Goal: Task Accomplishment & Management: Complete application form

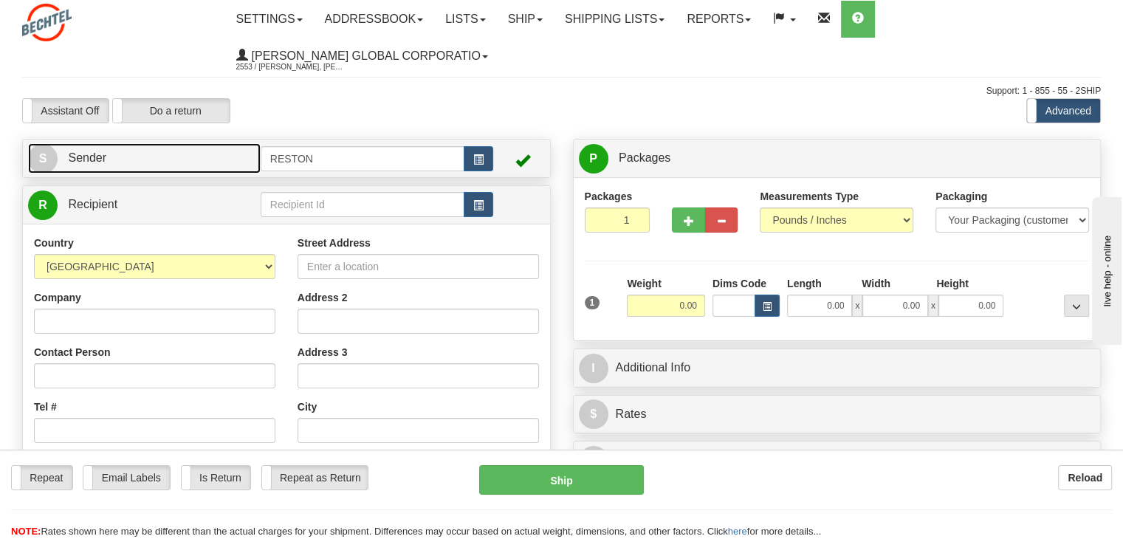
click at [83, 161] on span "Sender" at bounding box center [87, 157] width 38 height 13
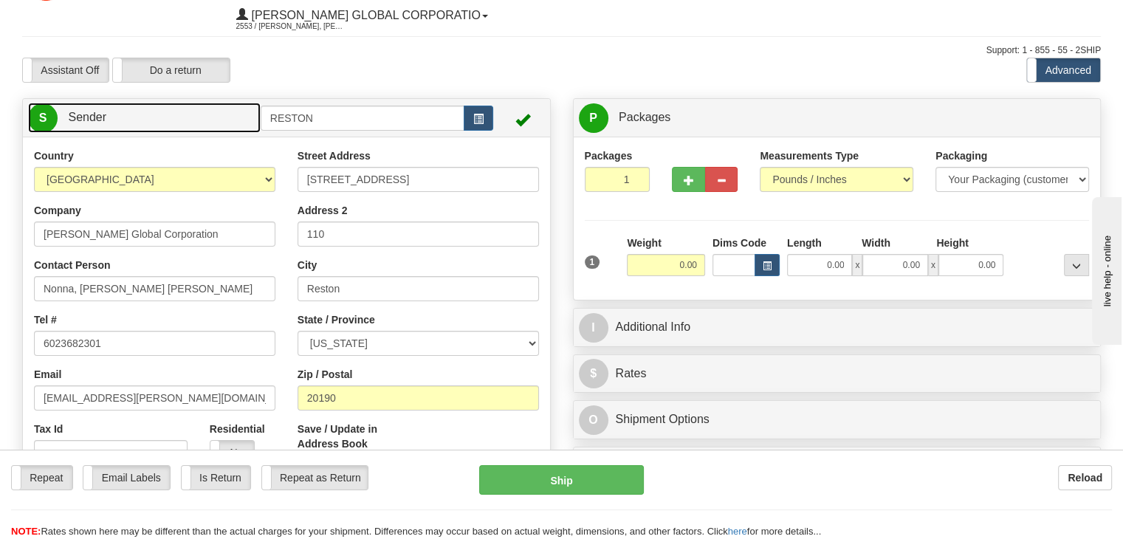
scroll to position [74, 0]
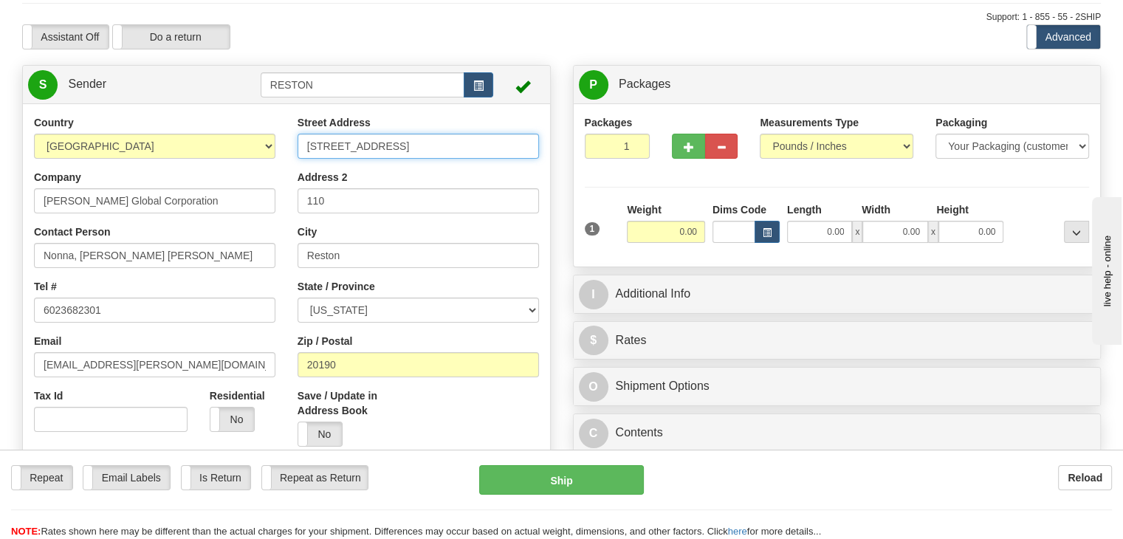
drag, startPoint x: 416, startPoint y: 148, endPoint x: 241, endPoint y: 142, distance: 175.0
click at [241, 142] on div "Country [GEOGRAPHIC_DATA] [GEOGRAPHIC_DATA] [GEOGRAPHIC_DATA] [GEOGRAPHIC_DATA]…" at bounding box center [286, 319] width 527 height 409
paste input "23683 R DR N"
type input "23683 R DR N"
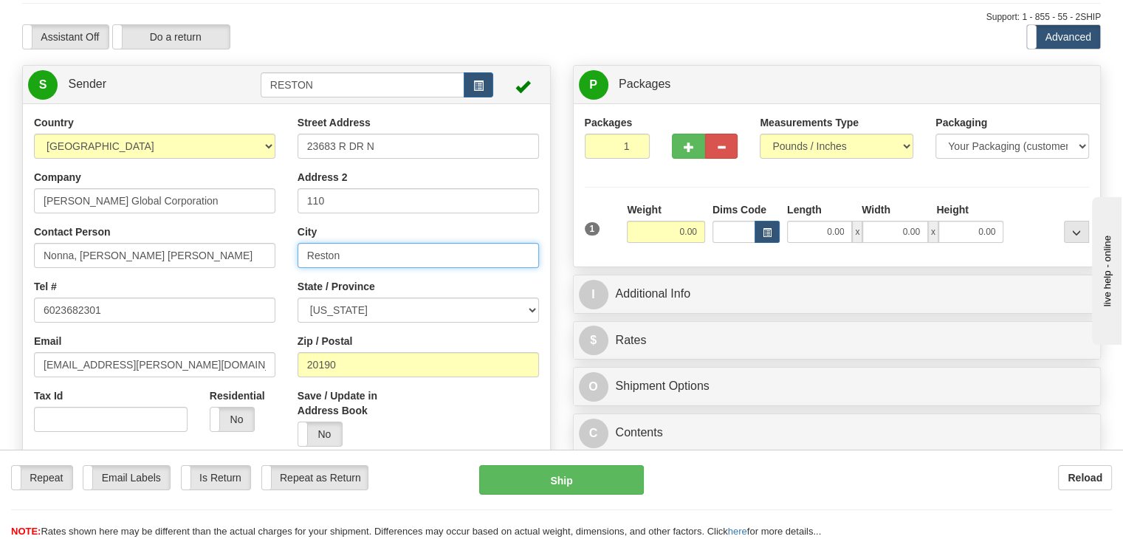
drag, startPoint x: 364, startPoint y: 249, endPoint x: 272, endPoint y: 252, distance: 92.3
click at [272, 252] on div "Country [GEOGRAPHIC_DATA] [GEOGRAPHIC_DATA] [GEOGRAPHIC_DATA] [GEOGRAPHIC_DATA]…" at bounding box center [286, 319] width 527 height 409
paste input "OLIVET"
type input "OLIVET"
click at [291, 269] on div "Street Address [STREET_ADDRESS] Address 2 110 [GEOGRAPHIC_DATA] State / Provinc…" at bounding box center [417, 286] width 263 height 342
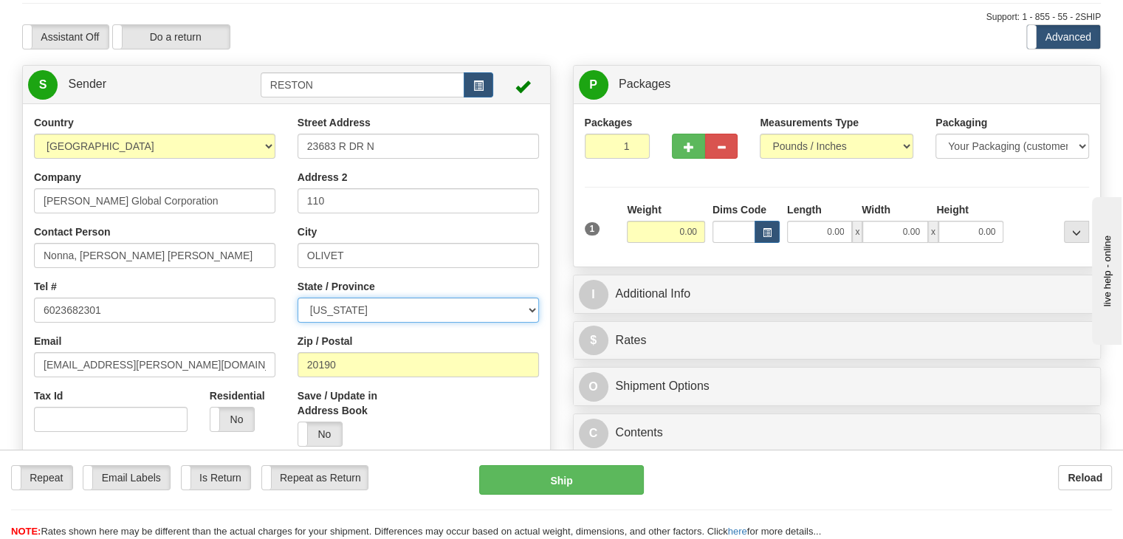
click at [372, 303] on select "[US_STATE] [US_STATE] [US_STATE] [US_STATE] Armed Forces America Armed Forces E…" at bounding box center [417, 309] width 241 height 25
select select "MI"
click at [297, 298] on select "[US_STATE] [US_STATE] [US_STATE] [US_STATE] Armed Forces America Armed Forces E…" at bounding box center [417, 309] width 241 height 25
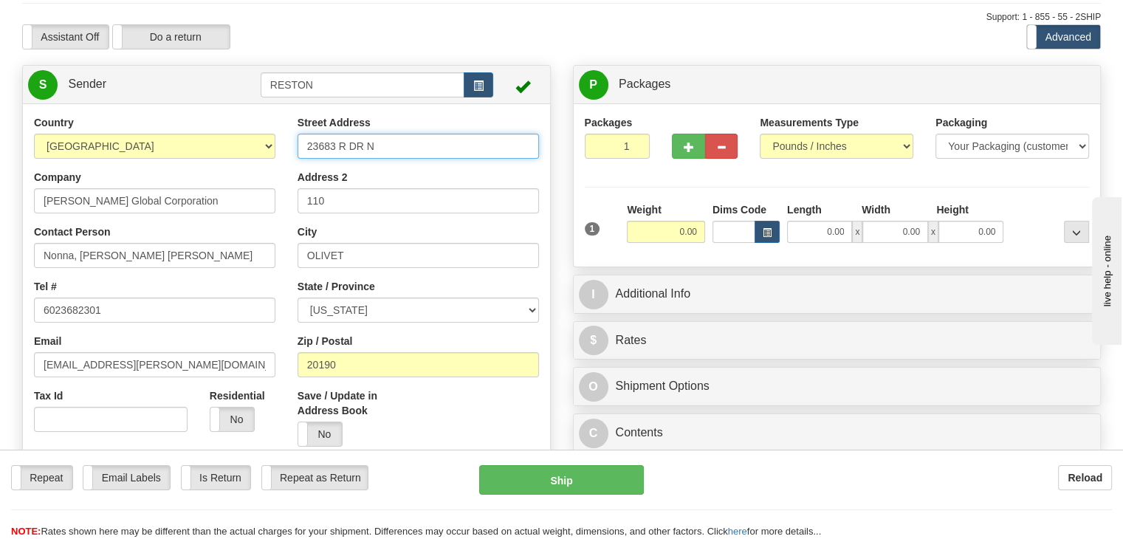
drag, startPoint x: 393, startPoint y: 148, endPoint x: 241, endPoint y: 148, distance: 151.3
click at [241, 148] on div "Country [GEOGRAPHIC_DATA] [GEOGRAPHIC_DATA] [GEOGRAPHIC_DATA] [GEOGRAPHIC_DATA]…" at bounding box center [286, 319] width 527 height 409
paste input "[STREET_ADDRESS]"
type input "[STREET_ADDRESS]"
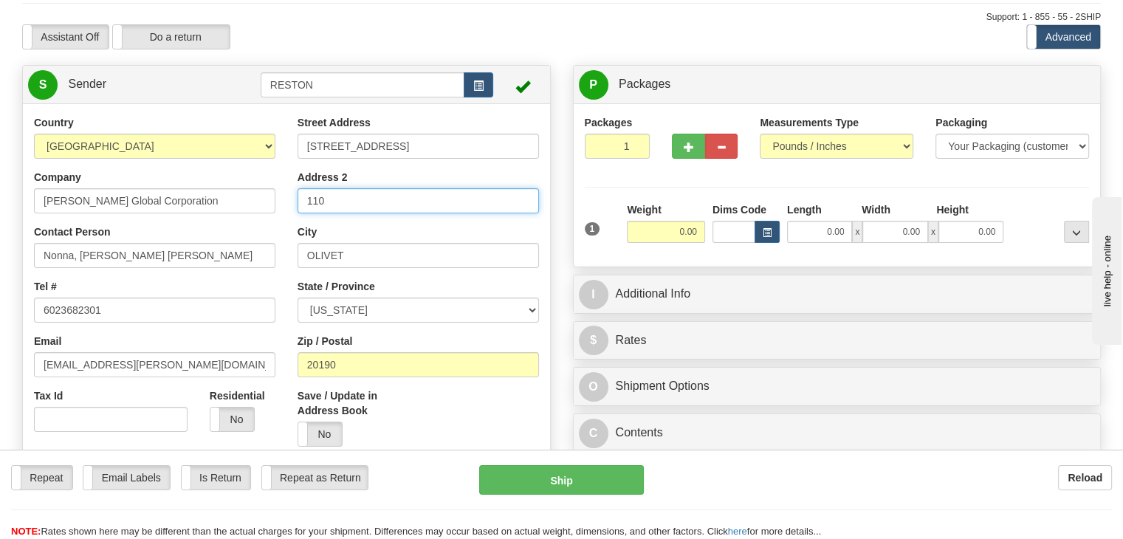
drag, startPoint x: 352, startPoint y: 199, endPoint x: 255, endPoint y: 199, distance: 96.7
click at [255, 199] on div "Country [GEOGRAPHIC_DATA] [GEOGRAPHIC_DATA] [GEOGRAPHIC_DATA] [GEOGRAPHIC_DATA]…" at bounding box center [286, 319] width 527 height 409
drag, startPoint x: 80, startPoint y: 204, endPoint x: 227, endPoint y: 197, distance: 147.1
click at [227, 197] on input "[PERSON_NAME] Global Corporation" at bounding box center [154, 200] width 241 height 25
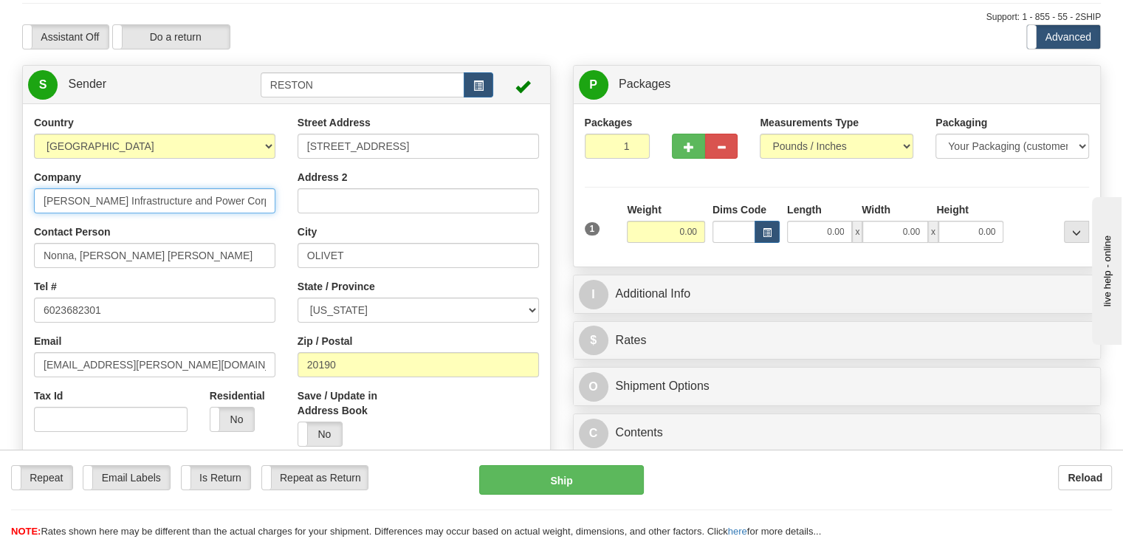
type input "[PERSON_NAME] Infrastructure and Power Corp."
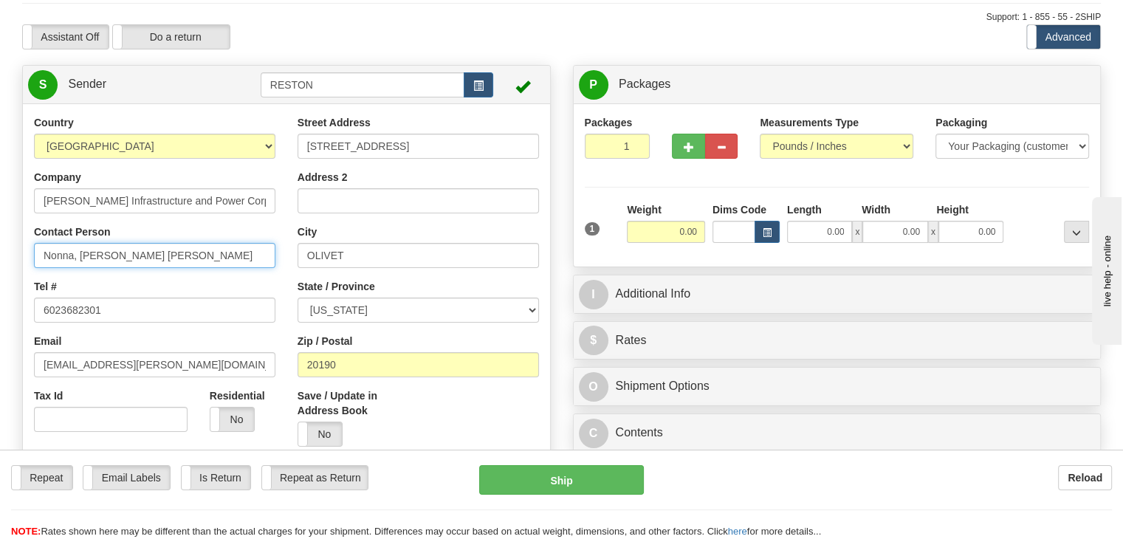
drag, startPoint x: 223, startPoint y: 262, endPoint x: 0, endPoint y: 248, distance: 223.3
type input "[PERSON_NAME]"
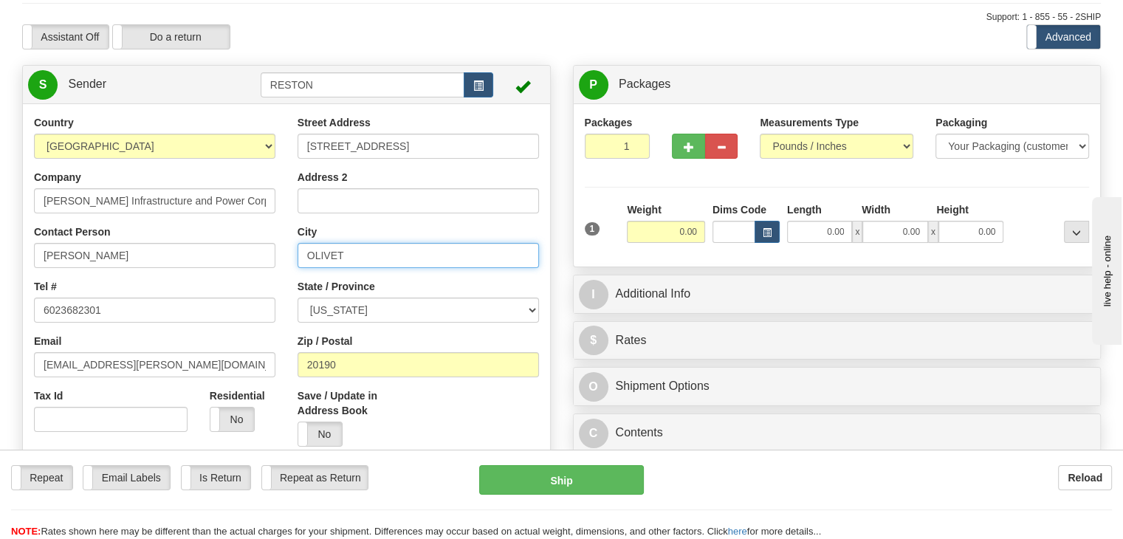
drag, startPoint x: 372, startPoint y: 263, endPoint x: 247, endPoint y: 253, distance: 125.9
click at [247, 253] on div "Country [GEOGRAPHIC_DATA] [GEOGRAPHIC_DATA] [GEOGRAPHIC_DATA] [GEOGRAPHIC_DATA]…" at bounding box center [286, 319] width 527 height 409
paste input "[PERSON_NAME]"
type input "[PERSON_NAME]"
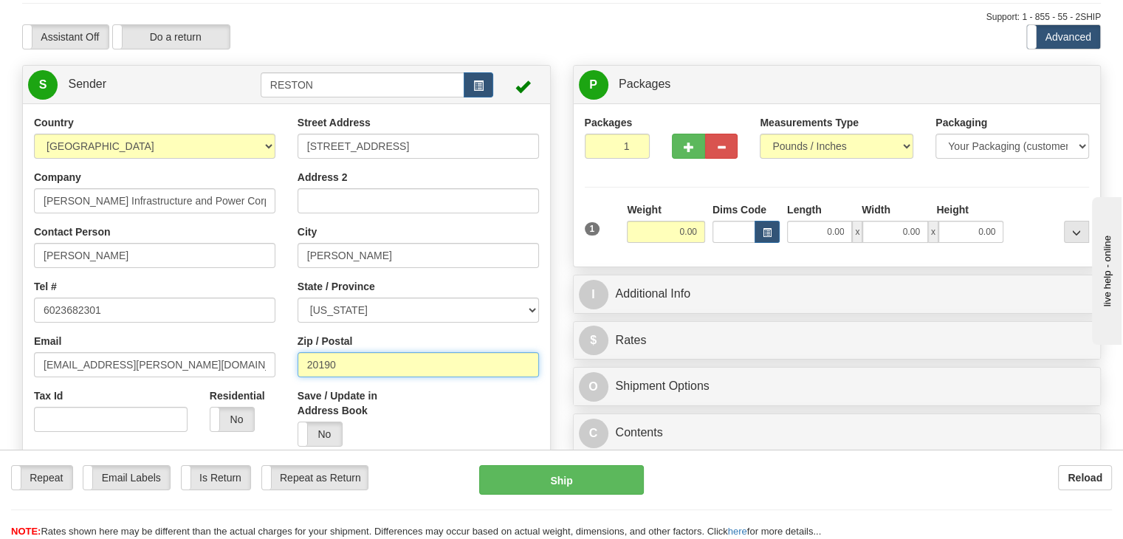
click at [344, 361] on input "20190" at bounding box center [417, 364] width 241 height 25
drag, startPoint x: 345, startPoint y: 369, endPoint x: 264, endPoint y: 364, distance: 80.6
click at [268, 368] on div "Country [GEOGRAPHIC_DATA] [GEOGRAPHIC_DATA] [GEOGRAPHIC_DATA] [GEOGRAPHIC_DATA]…" at bounding box center [286, 319] width 527 height 409
paste input "49068"
type input "49068"
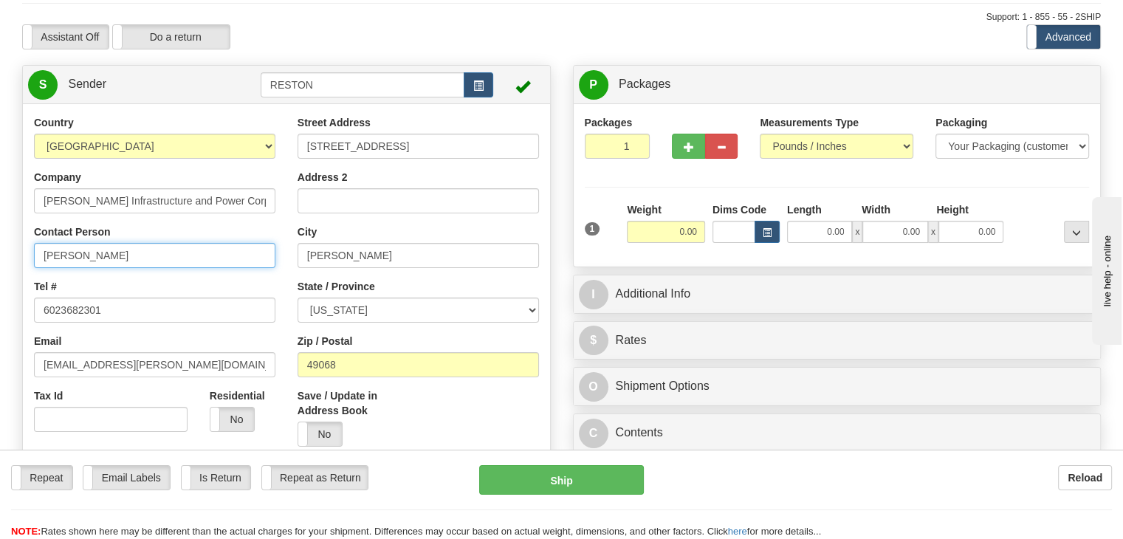
click at [81, 255] on input "[PERSON_NAME]" at bounding box center [154, 255] width 241 height 25
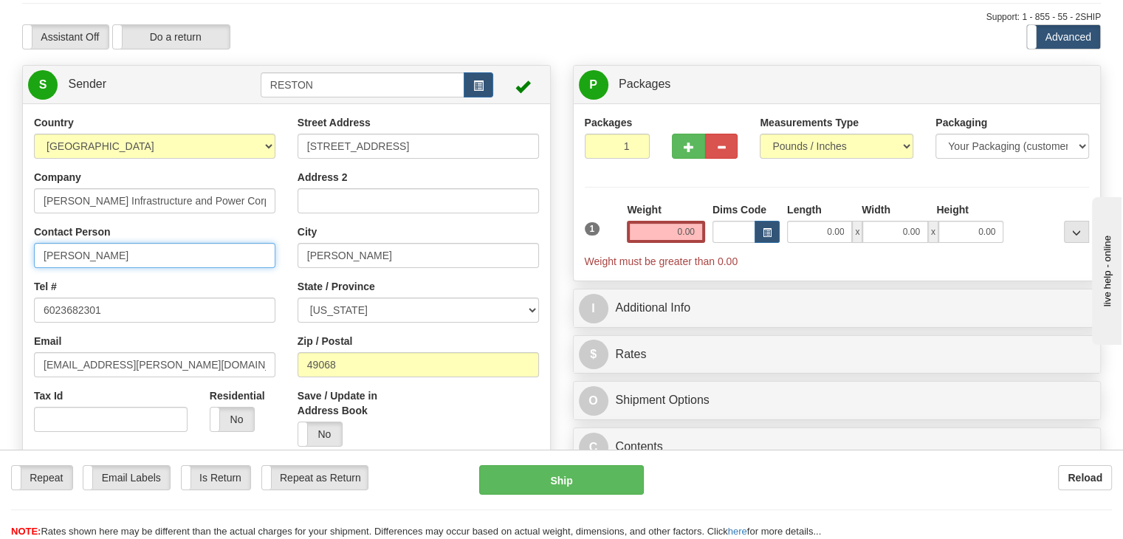
type input "[PERSON_NAME]"
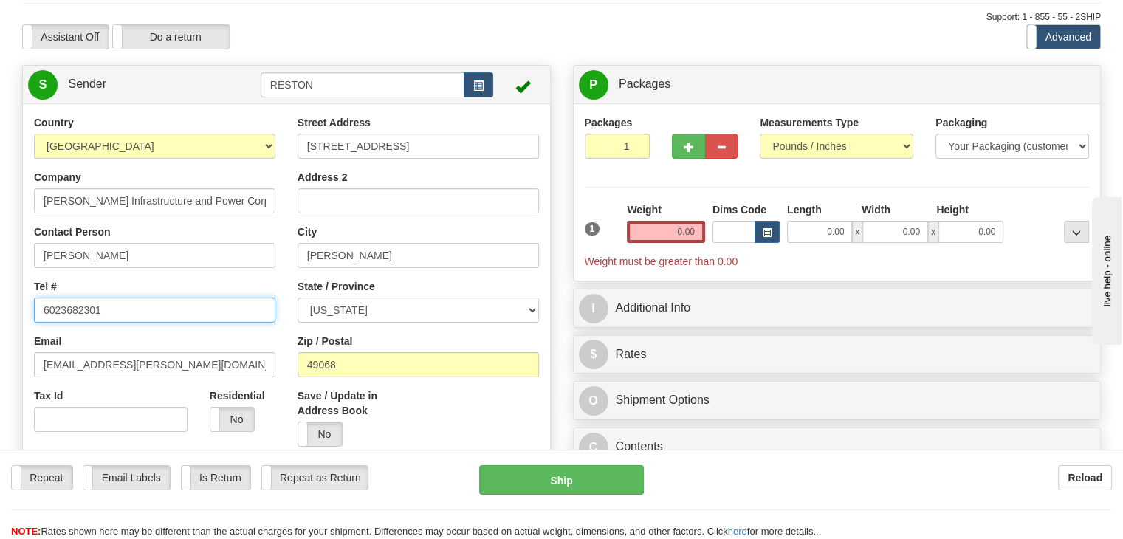
drag, startPoint x: 118, startPoint y: 314, endPoint x: 35, endPoint y: 315, distance: 82.7
paste input "[PHONE_NUMBER]"
drag, startPoint x: 58, startPoint y: 309, endPoint x: 77, endPoint y: 311, distance: 20.1
click at [61, 309] on input "[PHONE_NUMBER]" at bounding box center [154, 309] width 241 height 25
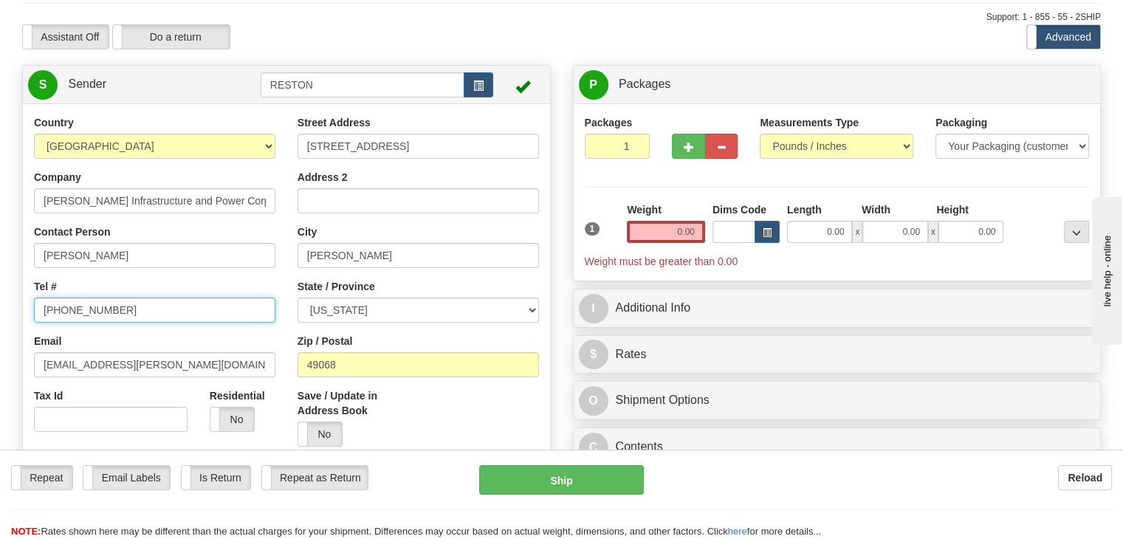
click at [51, 309] on input "[PHONE_NUMBER]" at bounding box center [154, 309] width 241 height 25
click at [59, 308] on input "[PHONE_NUMBER]" at bounding box center [154, 309] width 241 height 25
type input "4157688756"
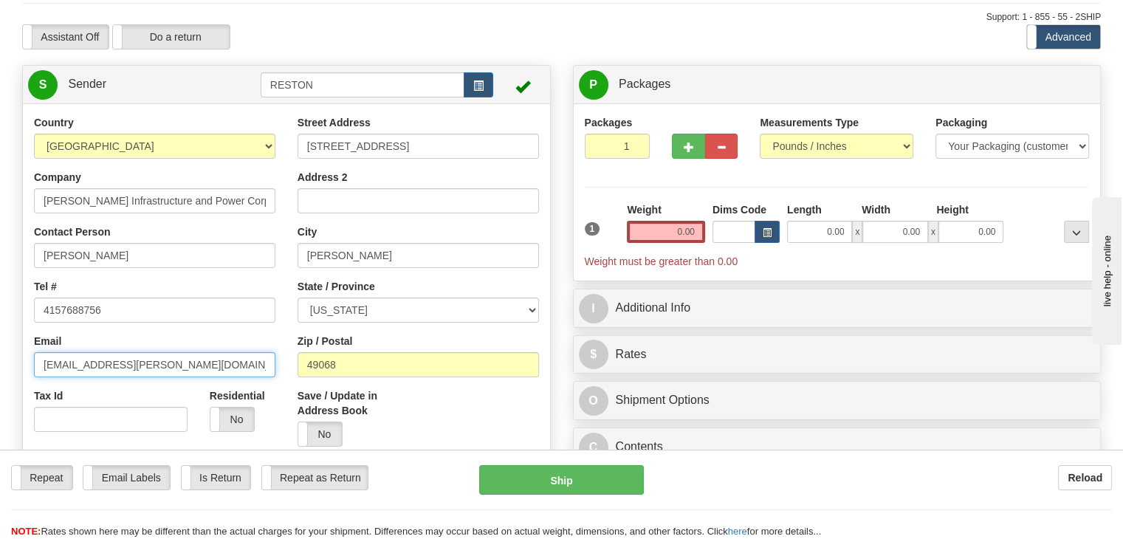
drag, startPoint x: 165, startPoint y: 367, endPoint x: 13, endPoint y: 360, distance: 152.9
click at [23, 360] on div "Country [GEOGRAPHIC_DATA] [GEOGRAPHIC_DATA] [GEOGRAPHIC_DATA] [GEOGRAPHIC_DATA]…" at bounding box center [286, 319] width 527 height 409
paste input "gawedin"
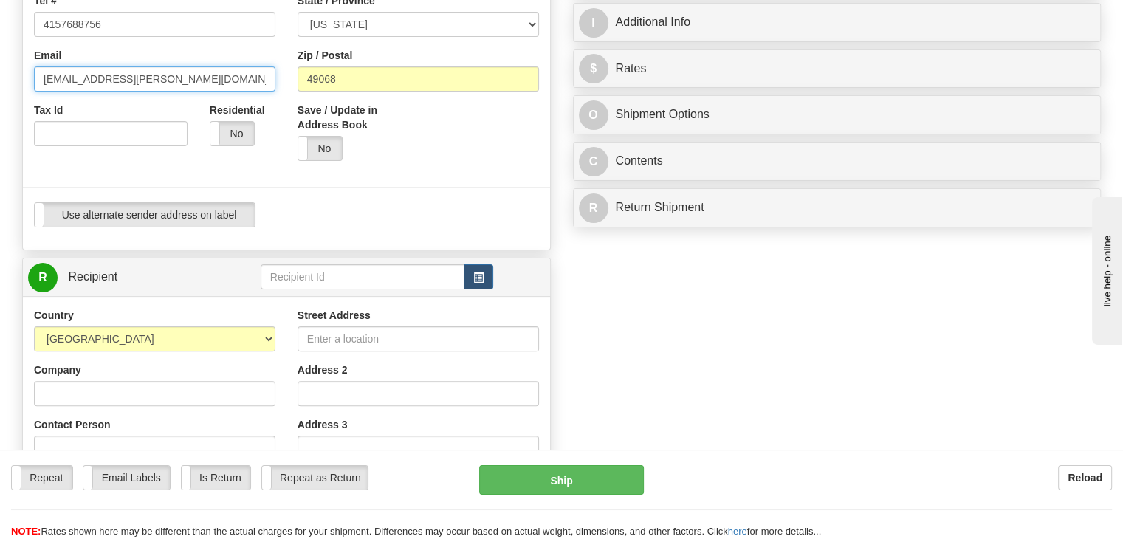
scroll to position [369, 0]
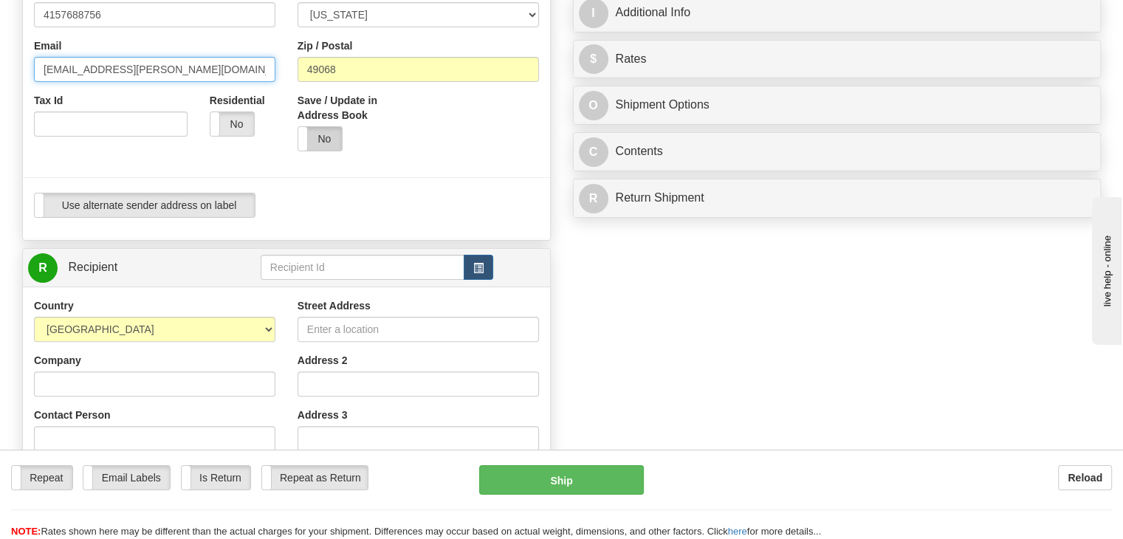
type input "[EMAIL_ADDRESS][PERSON_NAME][DOMAIN_NAME]"
click at [328, 131] on label "No" at bounding box center [320, 139] width 44 height 24
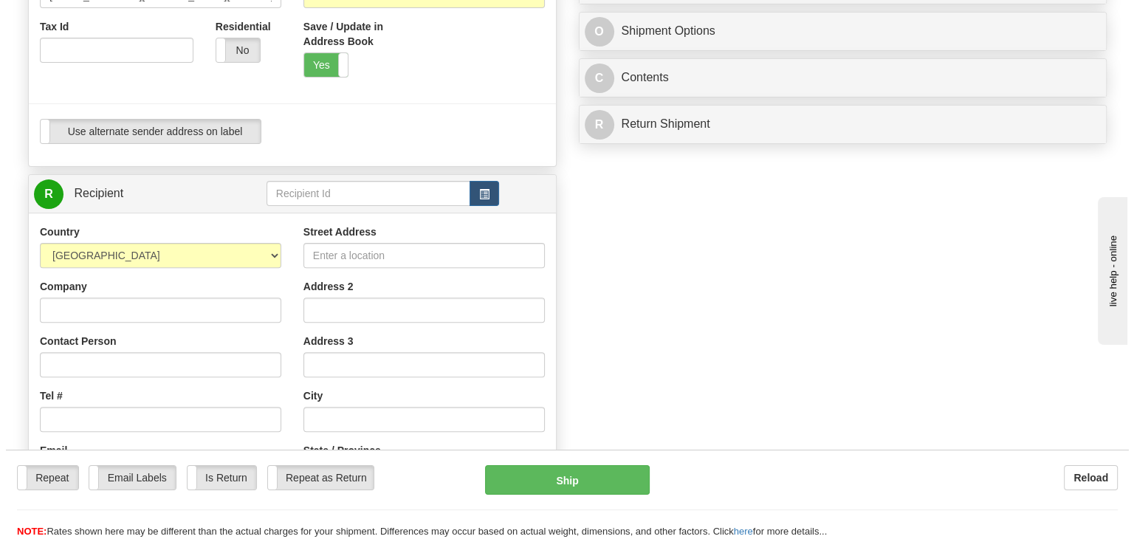
scroll to position [517, 0]
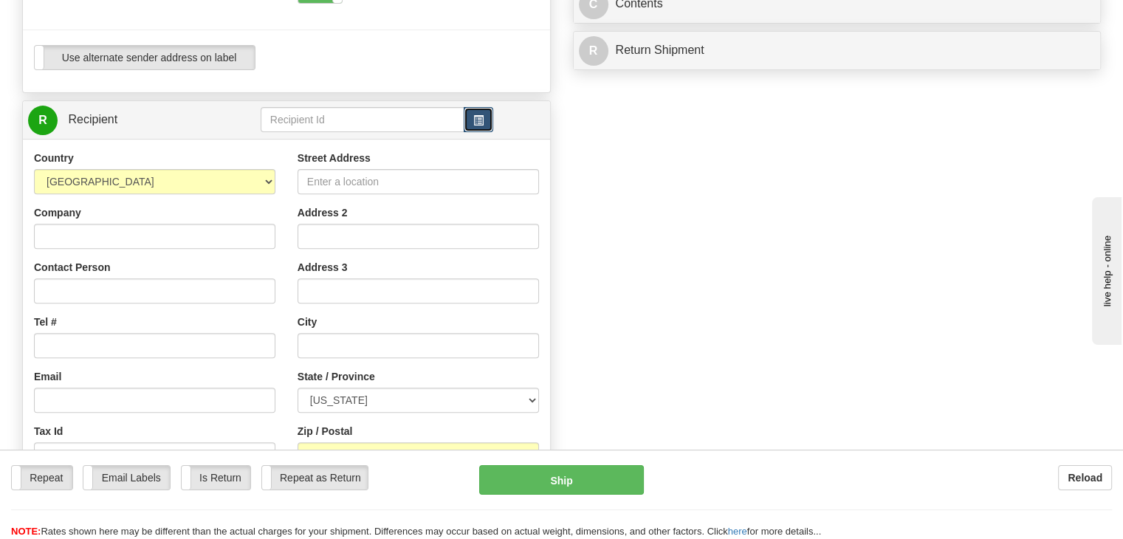
click at [485, 118] on button "button" at bounding box center [479, 119] width 30 height 25
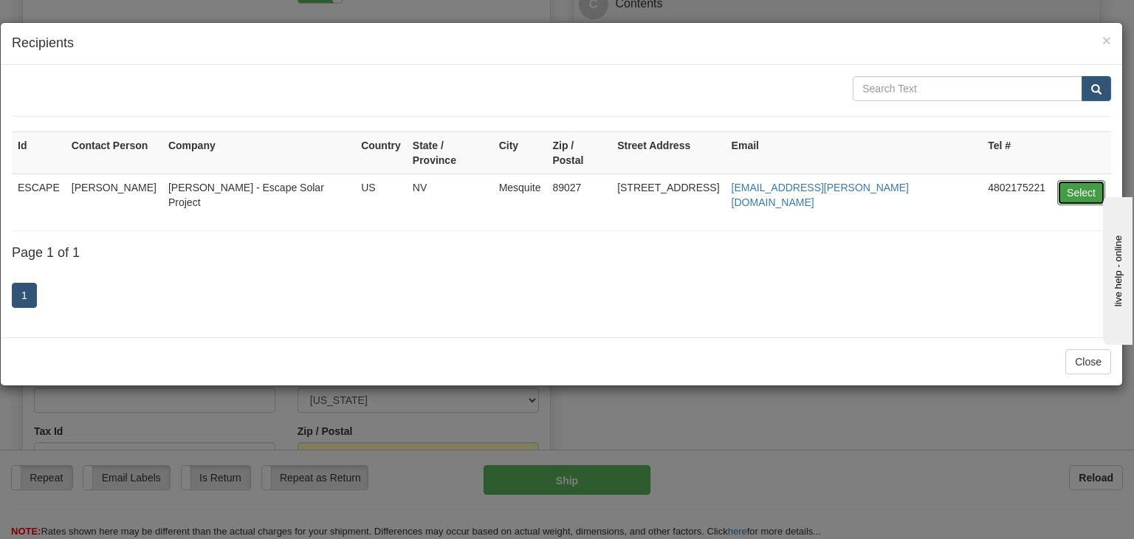
click at [1074, 180] on button "Select" at bounding box center [1081, 192] width 48 height 25
type input "ESCAPE"
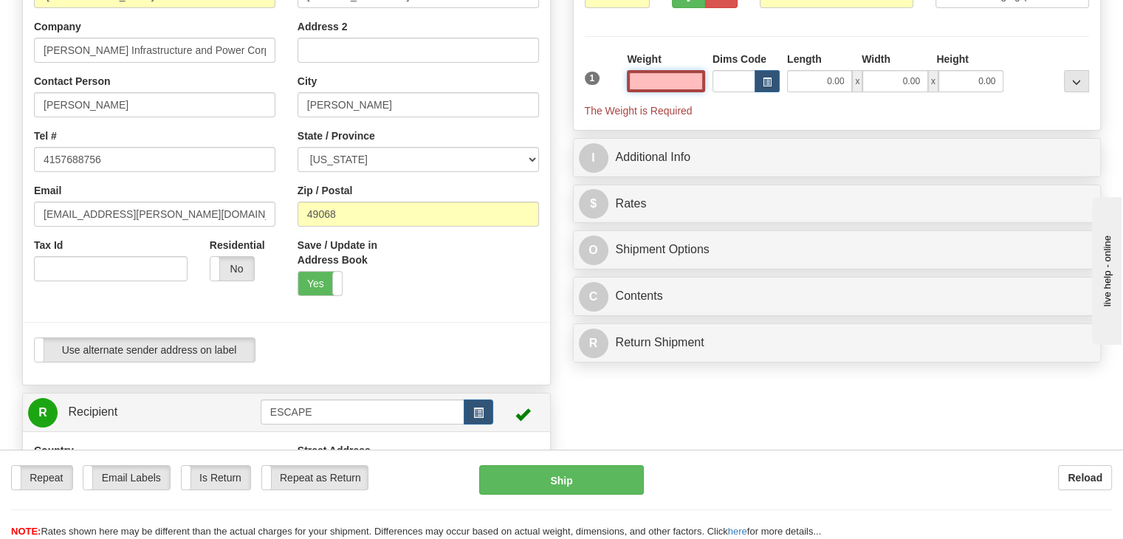
scroll to position [36, 0]
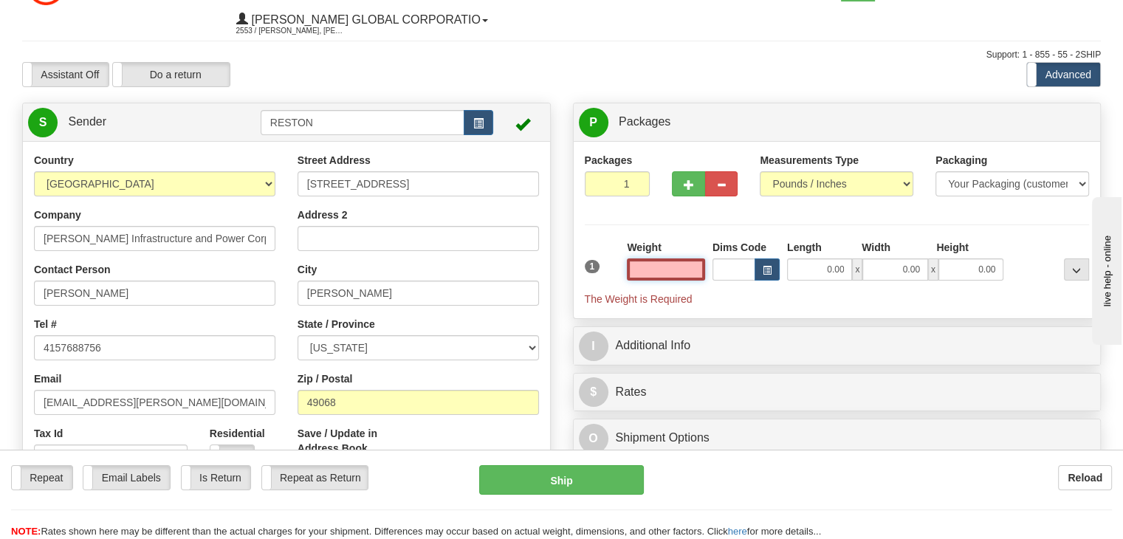
drag, startPoint x: 679, startPoint y: 266, endPoint x: 689, endPoint y: 266, distance: 9.6
click at [679, 266] on input "text" at bounding box center [666, 269] width 78 height 22
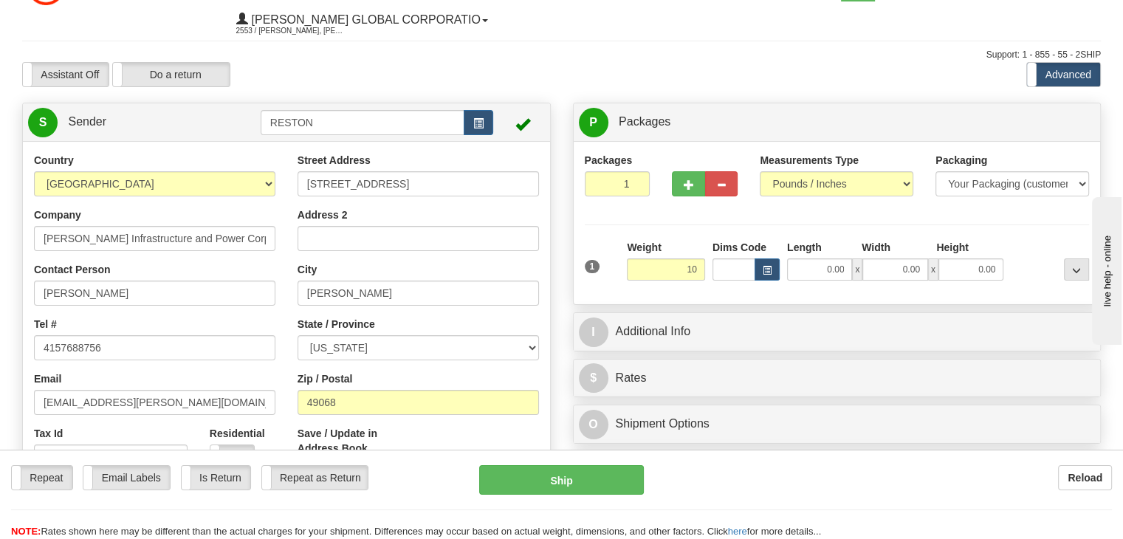
type input "10.00"
click at [574, 247] on div "Packages 1 1 Measurements Type" at bounding box center [836, 222] width 527 height 163
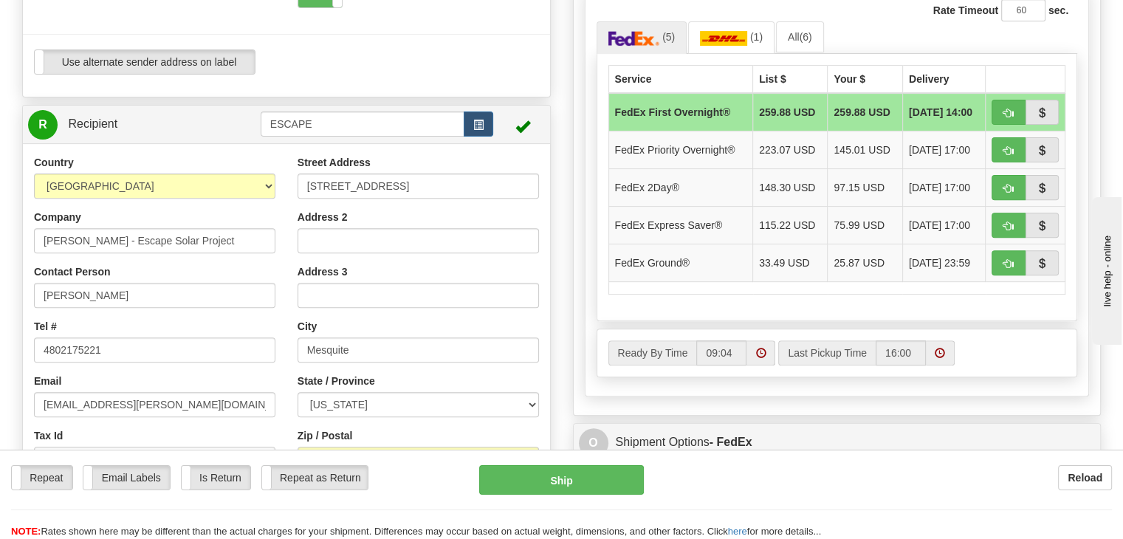
scroll to position [479, 0]
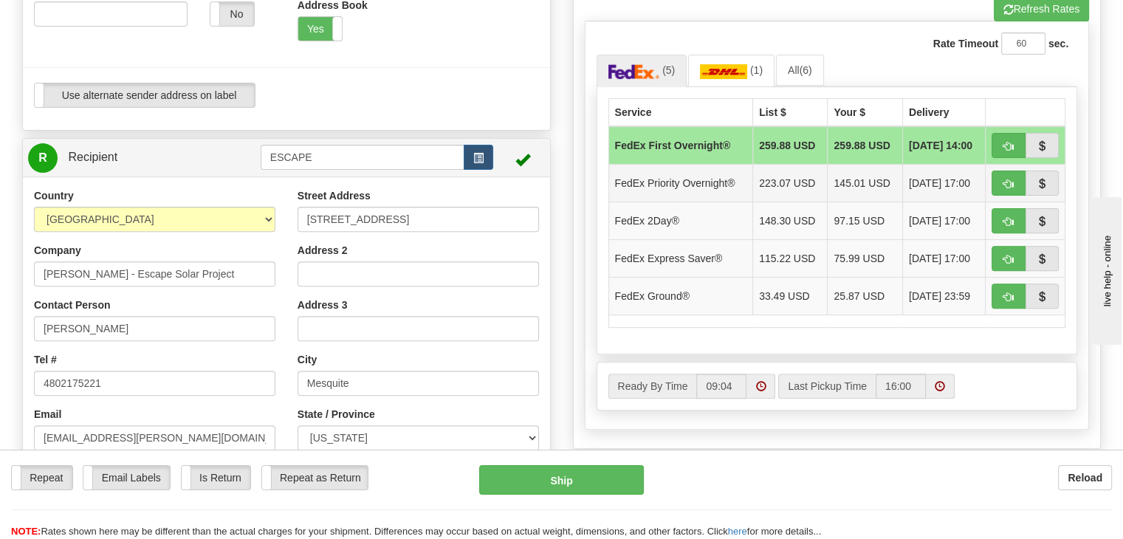
click at [910, 180] on span "[DATE] 17:00" at bounding box center [939, 183] width 61 height 15
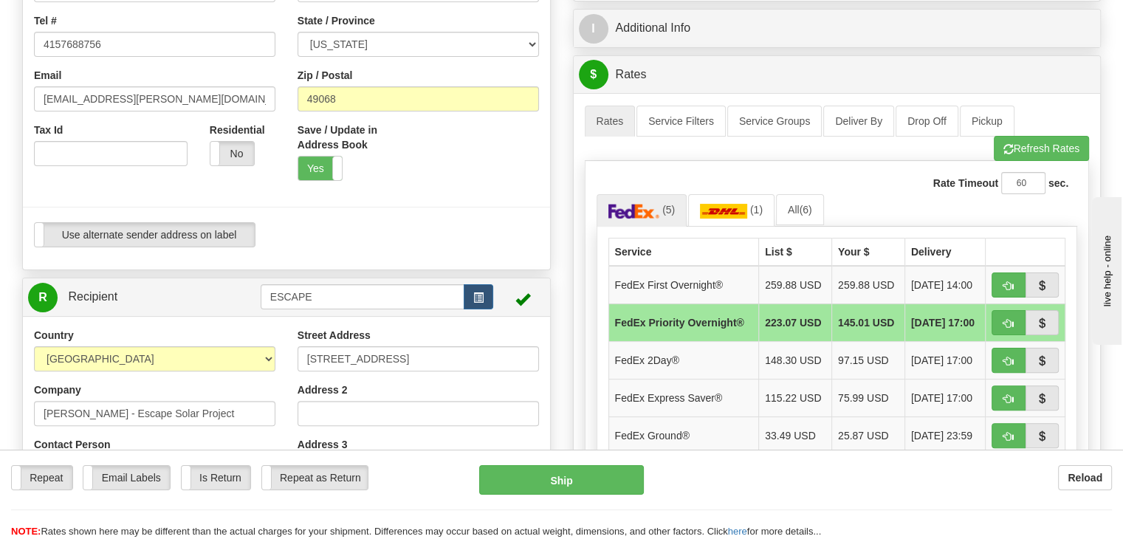
scroll to position [258, 0]
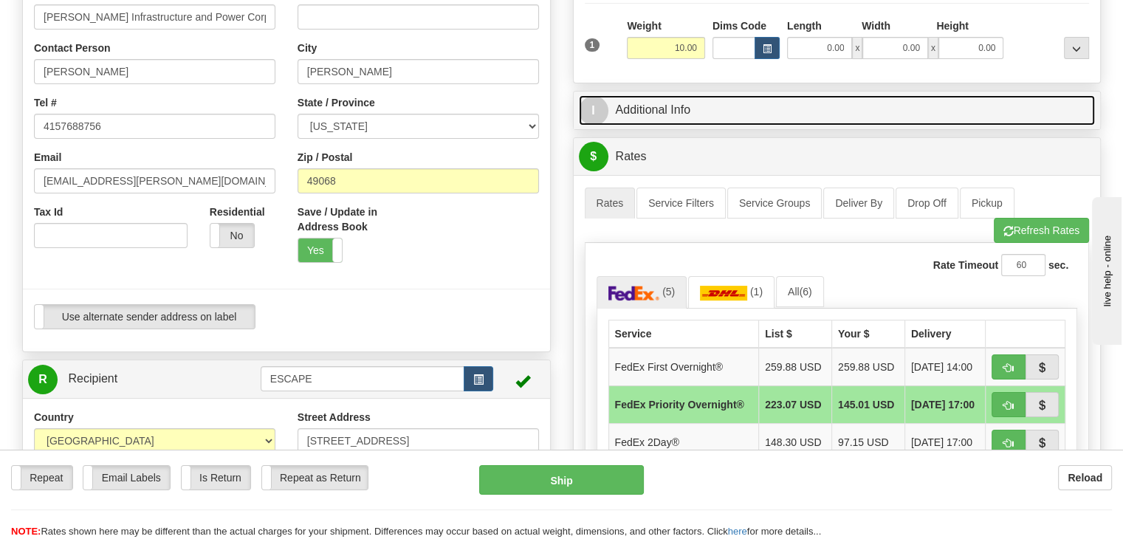
click at [668, 114] on link "I Additional Info" at bounding box center [837, 110] width 517 height 30
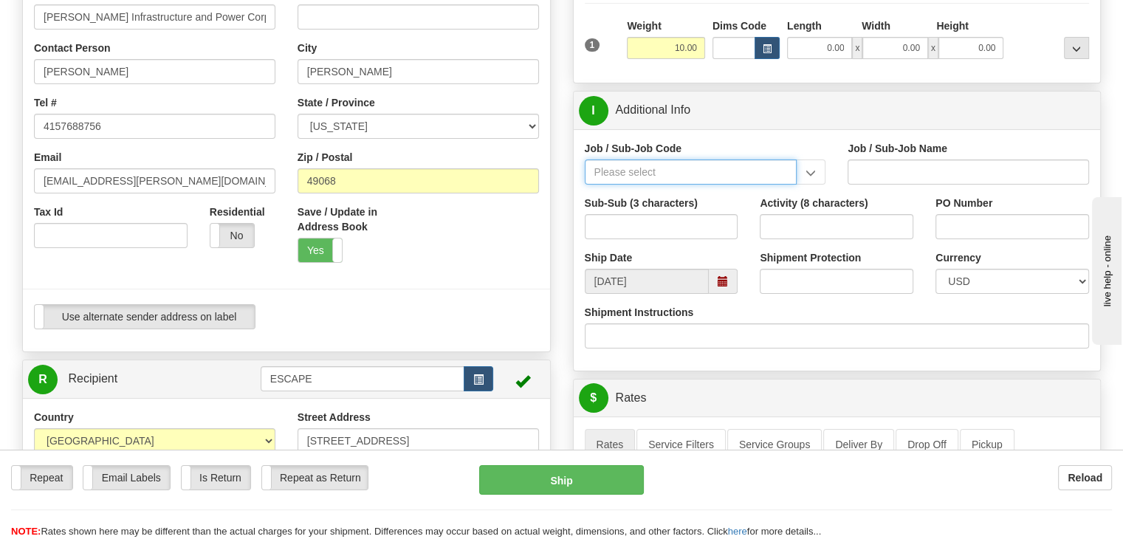
click at [737, 173] on input "Job / Sub-Job Code" at bounding box center [691, 171] width 213 height 25
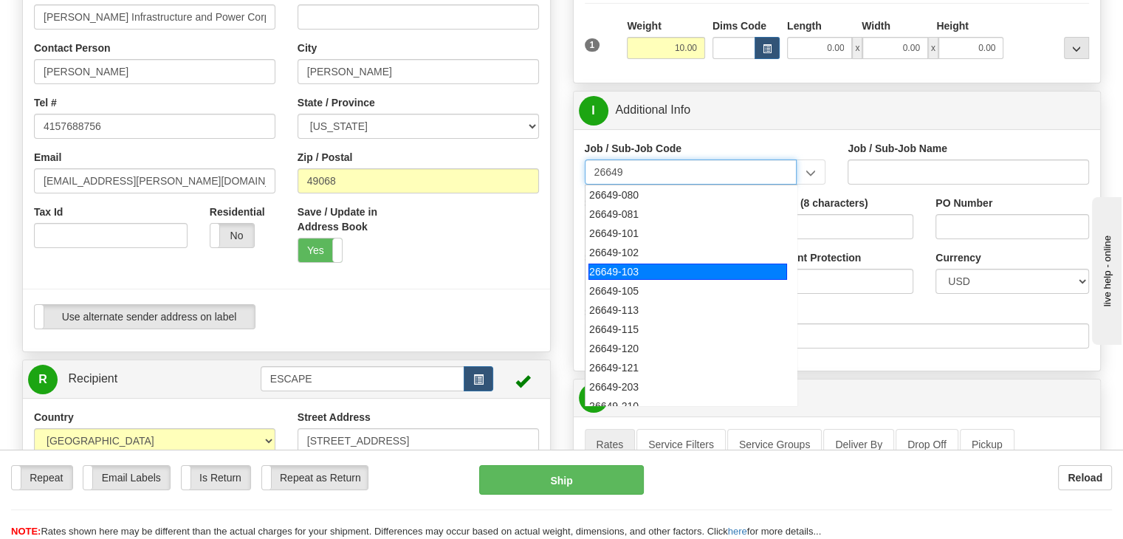
scroll to position [221, 0]
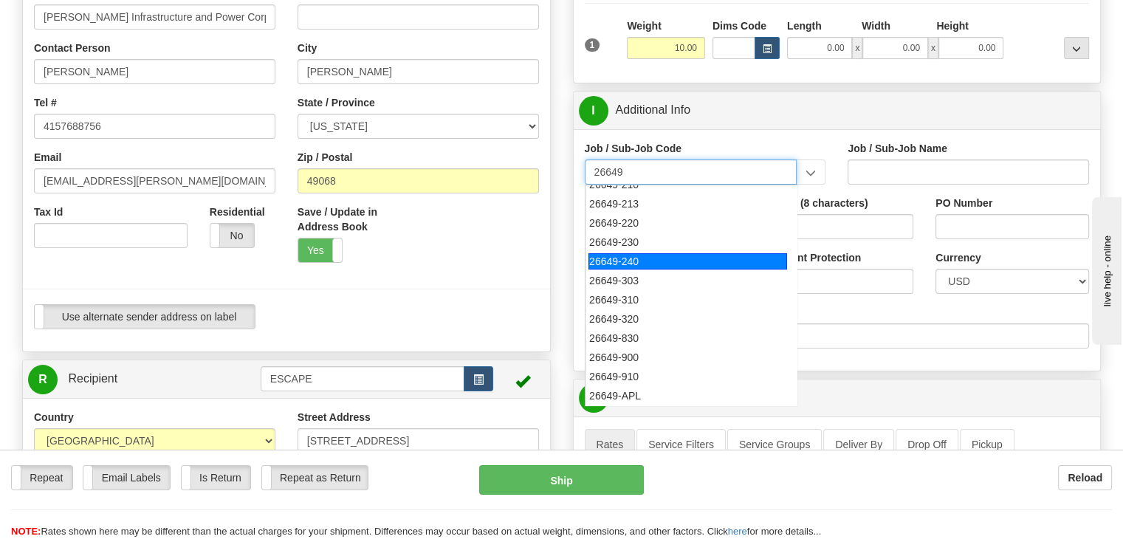
click at [644, 253] on div "26649-240" at bounding box center [687, 261] width 199 height 16
type input "26649-240"
type input "ESCAPE SOLAR PROJECT - MATERIALS"
type input "26649-240"
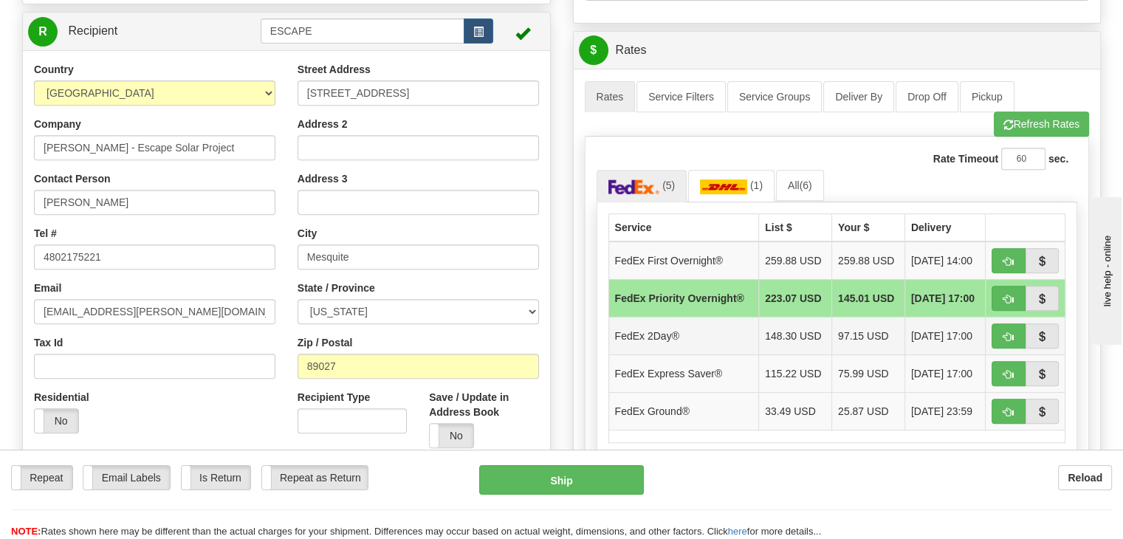
scroll to position [700, 0]
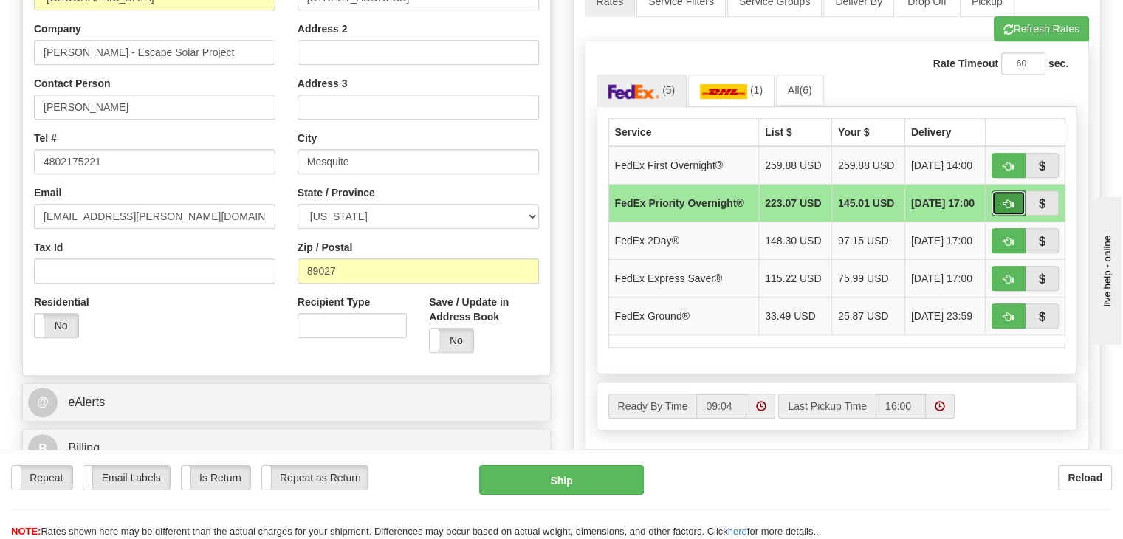
click at [1001, 194] on button "button" at bounding box center [1008, 202] width 34 height 25
type input "01"
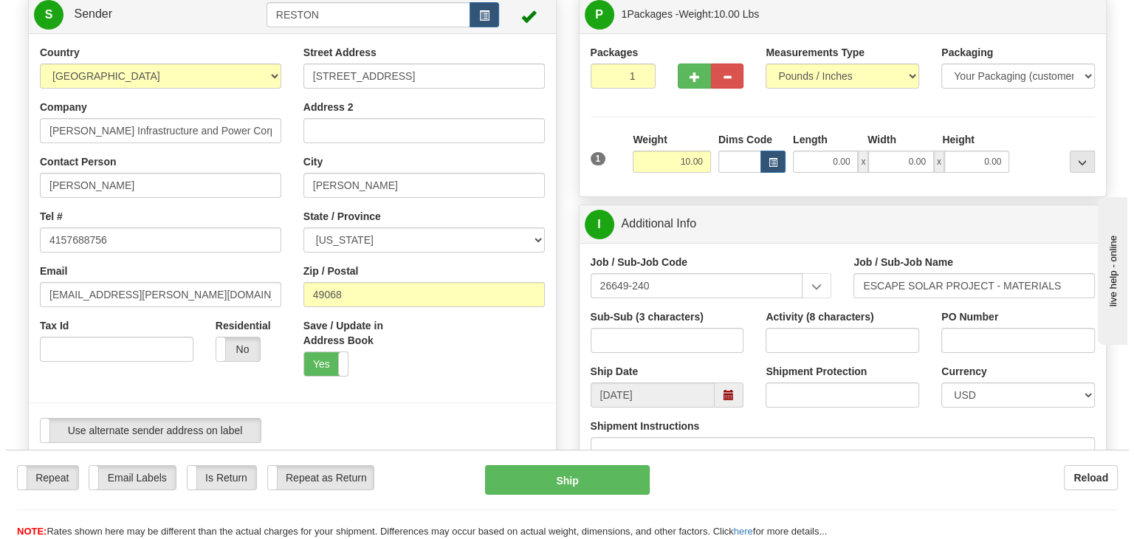
scroll to position [148, 0]
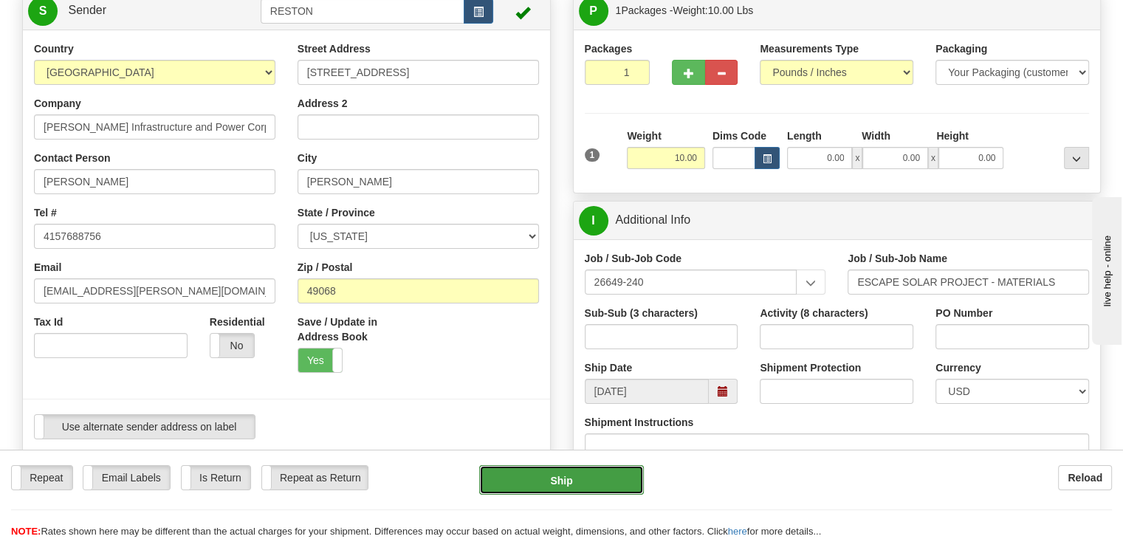
click at [561, 473] on button "Ship" at bounding box center [561, 480] width 165 height 30
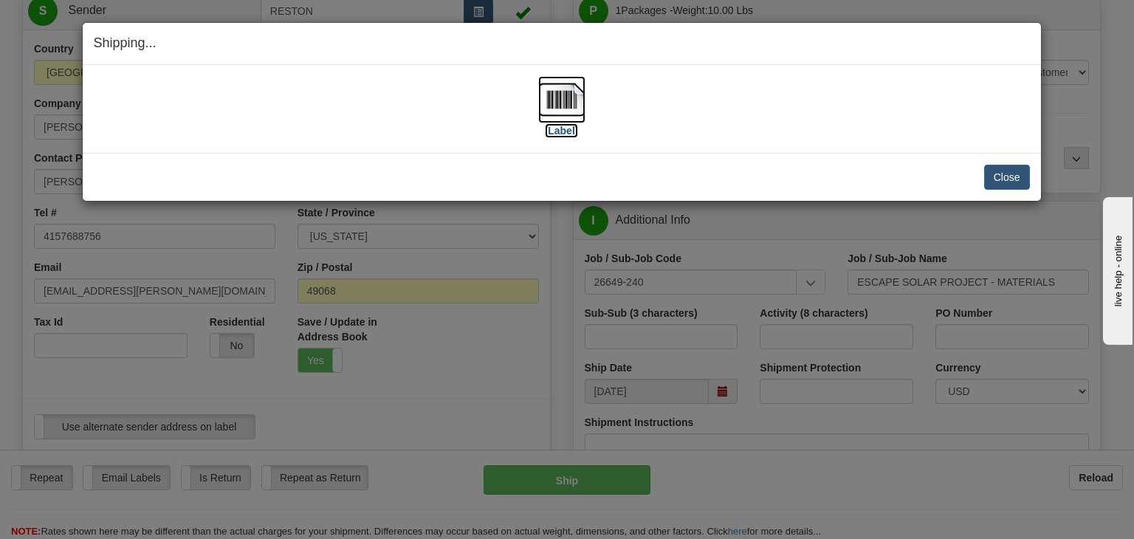
click at [559, 113] on img at bounding box center [561, 99] width 47 height 47
click at [1016, 176] on button "Close" at bounding box center [1007, 177] width 46 height 25
